Goal: Task Accomplishment & Management: Use online tool/utility

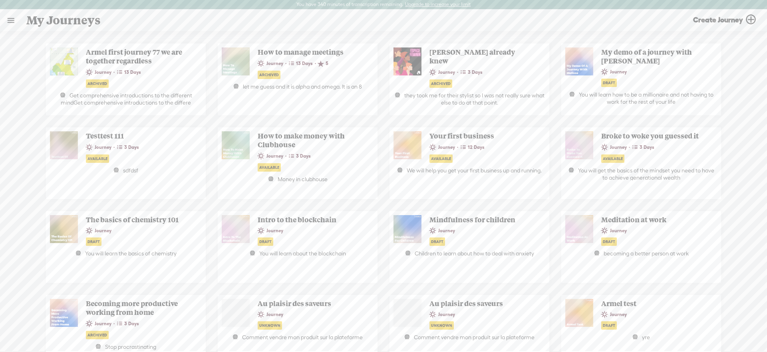
click at [14, 23] on link at bounding box center [10, 20] width 21 height 21
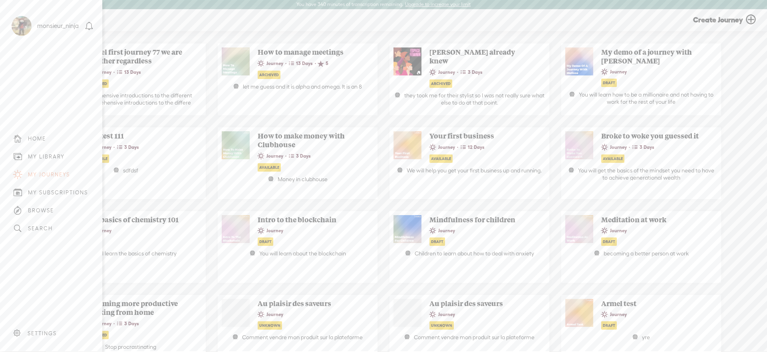
click at [67, 155] on div "MY LIBRARY" at bounding box center [51, 157] width 90 height 18
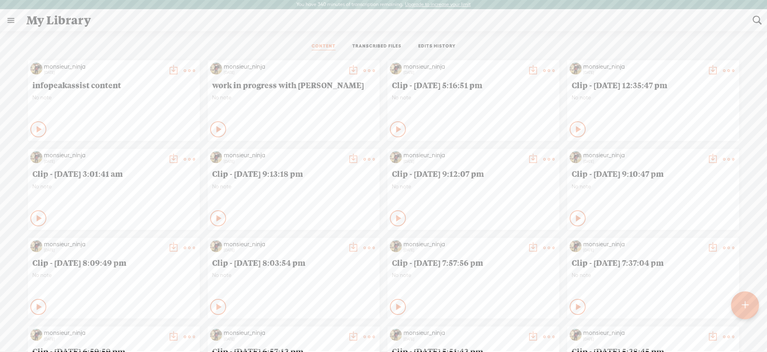
click at [373, 50] on link "TRANSCRIBED FILES" at bounding box center [376, 46] width 49 height 7
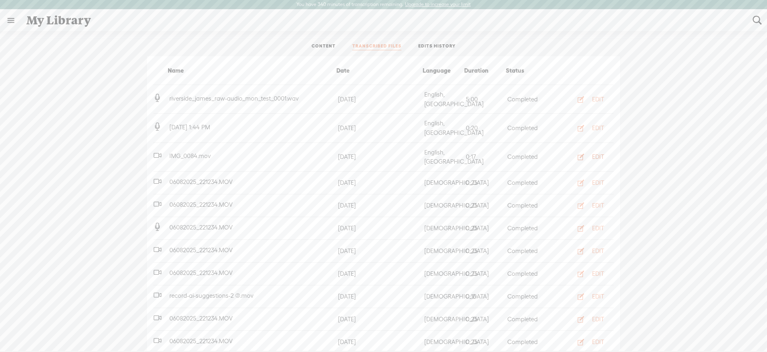
click at [601, 153] on div "EDIT" at bounding box center [598, 157] width 12 height 8
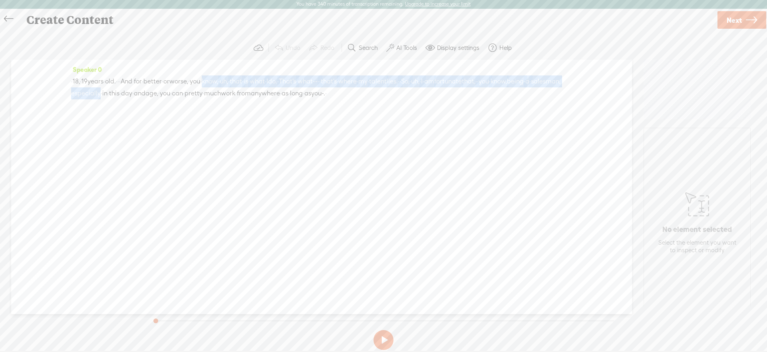
drag, startPoint x: 264, startPoint y: 77, endPoint x: 299, endPoint y: 95, distance: 38.6
click at [298, 95] on div "· · 18, · 19 years · old. · · · And · for · better · or worse, · you · know, · …" at bounding box center [321, 87] width 501 height 24
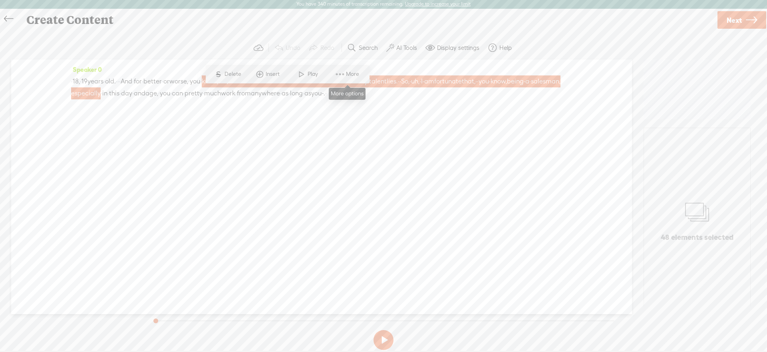
click at [349, 80] on span "More" at bounding box center [347, 74] width 40 height 14
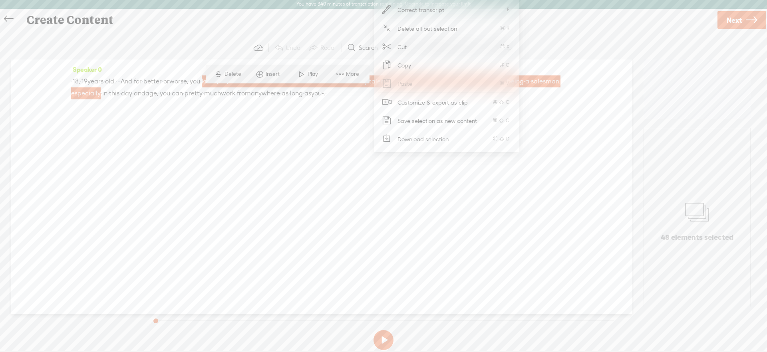
click at [409, 105] on span "Customize & export as clip" at bounding box center [433, 102] width 102 height 18
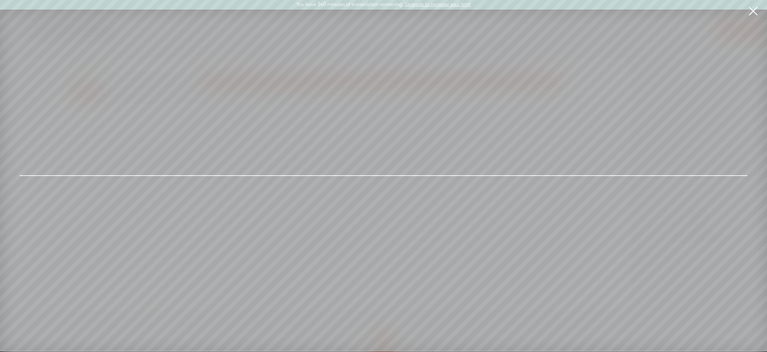
scroll to position [0, 0]
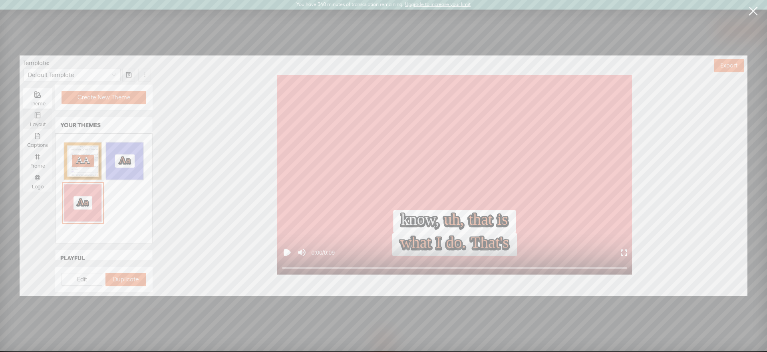
click at [29, 122] on div "Layout" at bounding box center [37, 124] width 21 height 6
click at [23, 109] on input "Layout" at bounding box center [23, 109] width 0 height 0
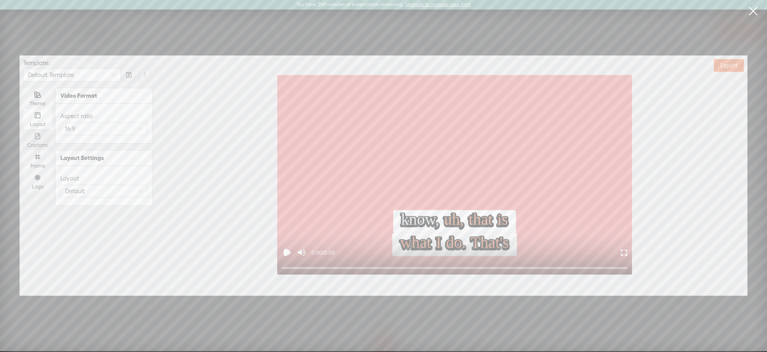
click at [30, 137] on div "Captions" at bounding box center [37, 139] width 21 height 21
click at [23, 129] on input "Captions" at bounding box center [23, 129] width 0 height 0
click at [753, 15] on link at bounding box center [753, 11] width 20 height 22
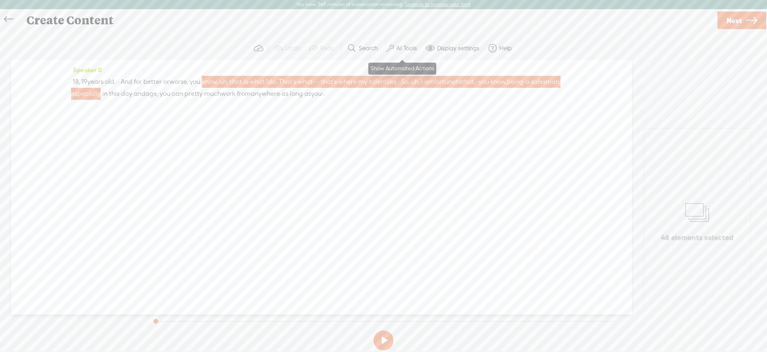
click at [402, 47] on label "AI Tools" at bounding box center [406, 48] width 21 height 8
